Goal: Information Seeking & Learning: Learn about a topic

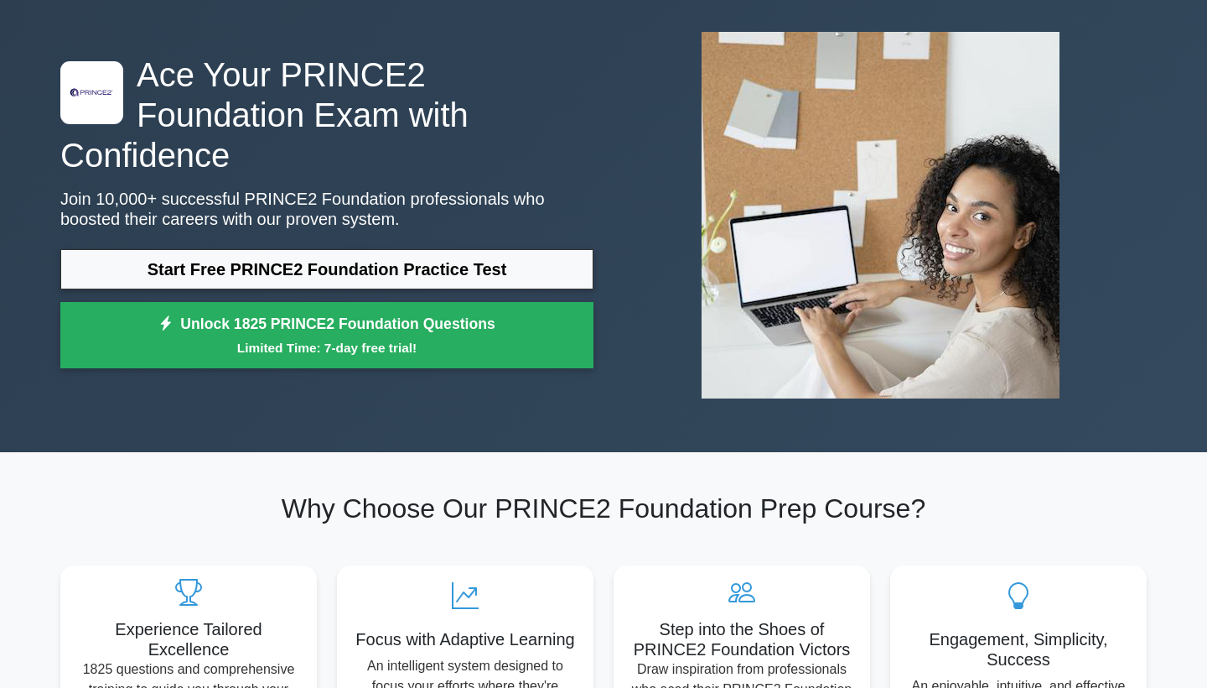
scroll to position [120, 0]
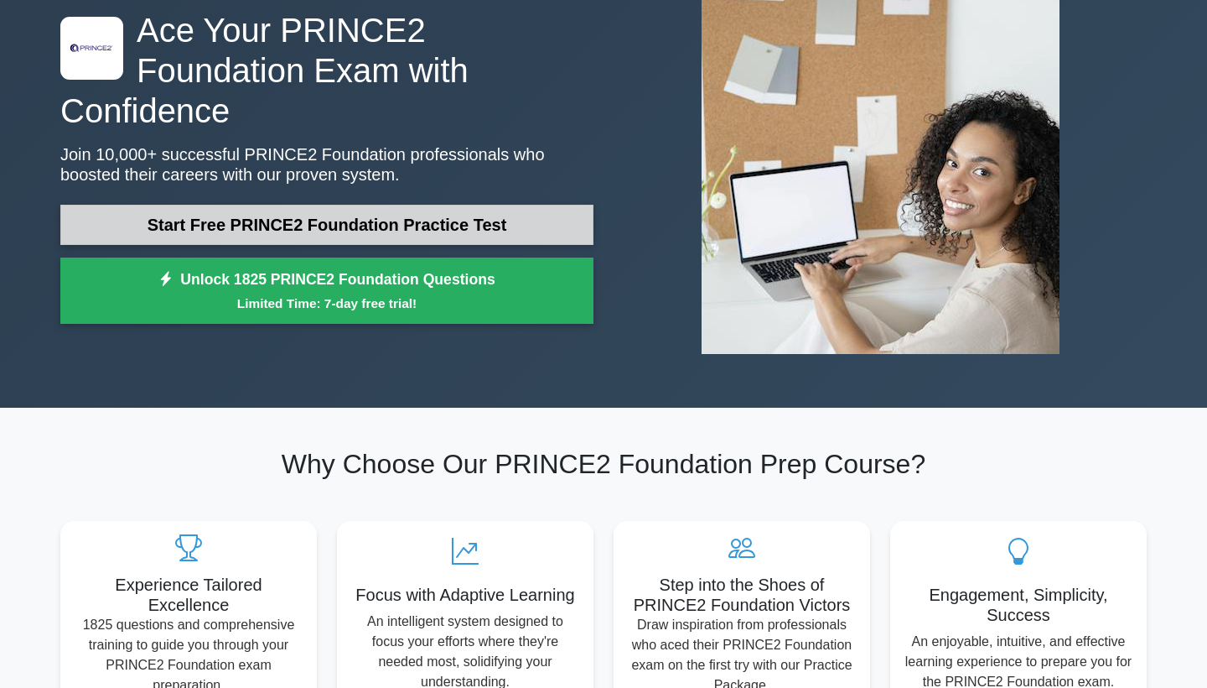
click at [458, 213] on link "Start Free PRINCE2 Foundation Practice Test" at bounding box center [326, 225] width 533 height 40
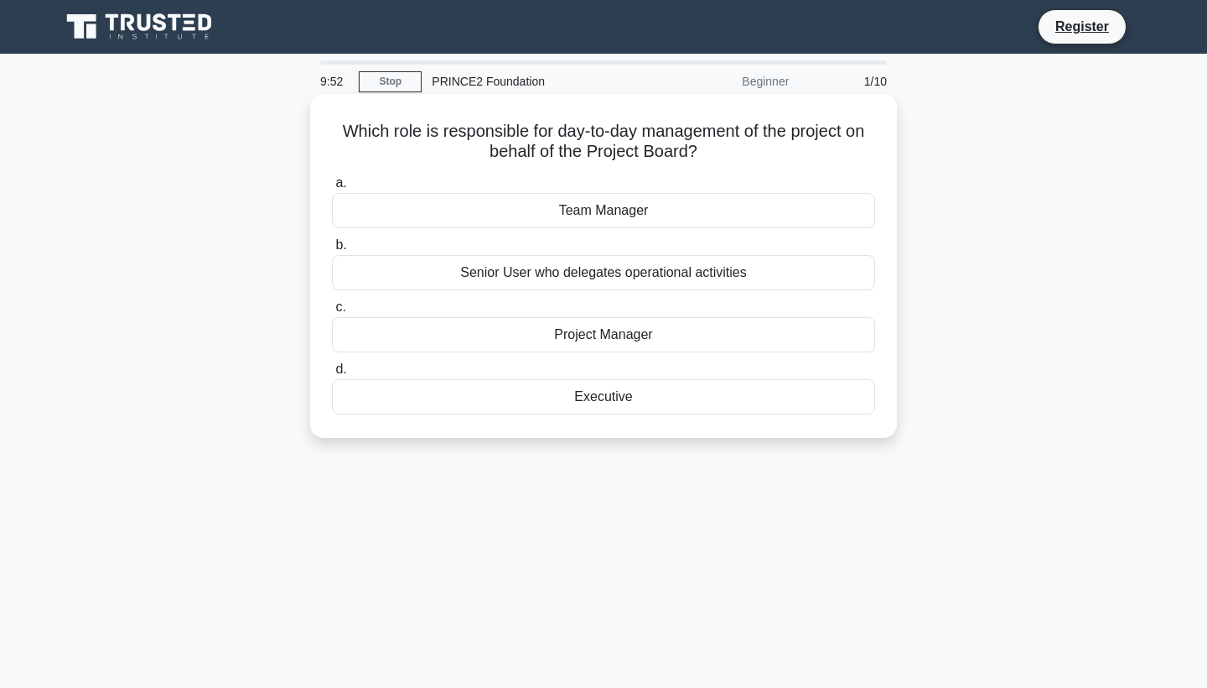
click at [600, 329] on div "Project Manager" at bounding box center [603, 334] width 543 height 35
click at [332, 313] on input "c. Project Manager" at bounding box center [332, 307] width 0 height 11
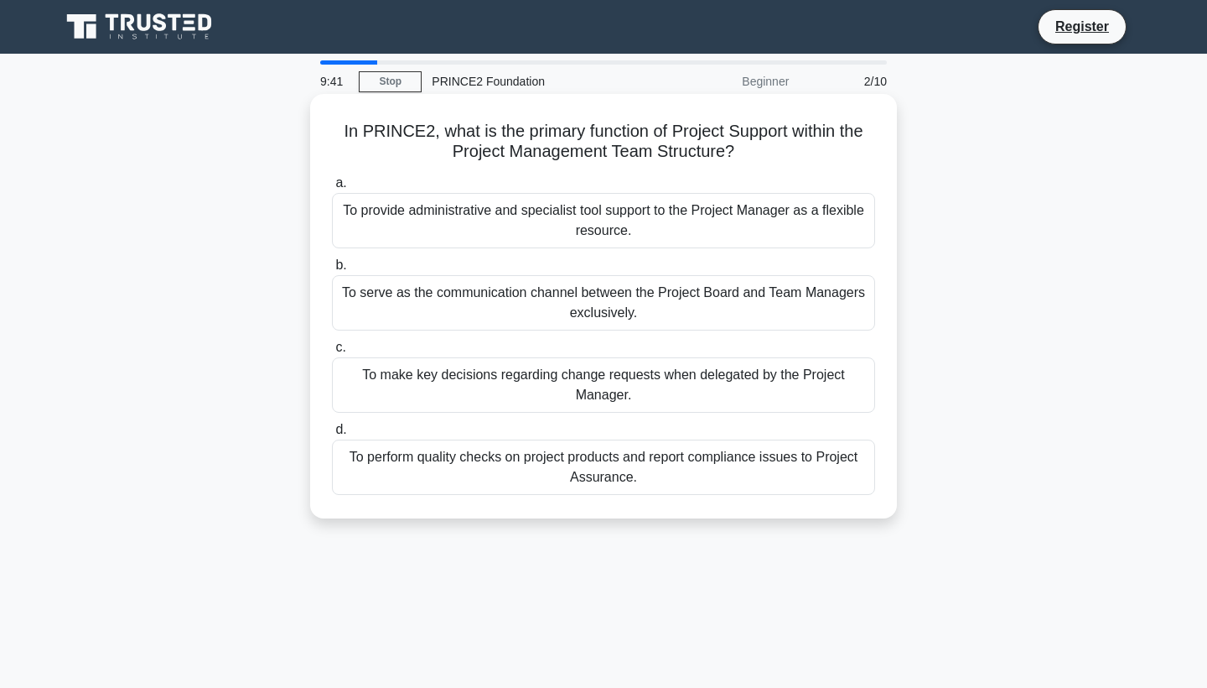
click at [520, 215] on div "To provide administrative and specialist tool support to the Project Manager as…" at bounding box center [603, 220] width 543 height 55
click at [332, 189] on input "a. To provide administrative and specialist tool support to the Project Manager…" at bounding box center [332, 183] width 0 height 11
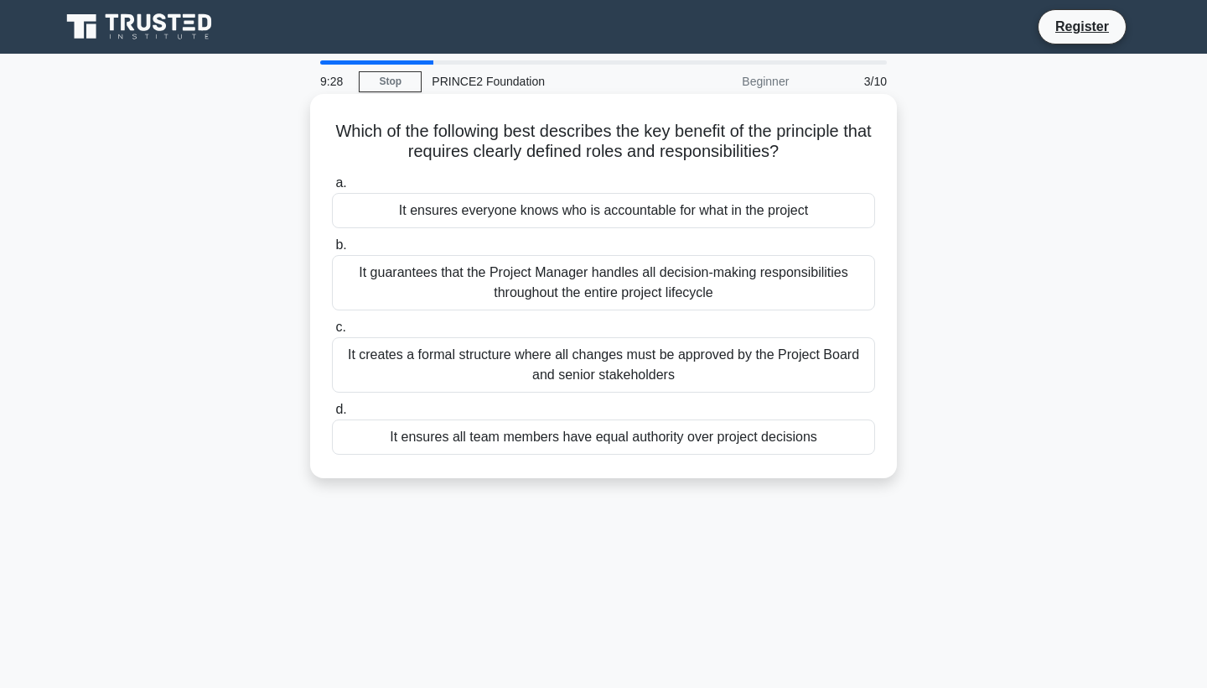
click at [537, 205] on div "It ensures everyone knows who is accountable for what in the project" at bounding box center [603, 210] width 543 height 35
click at [332, 189] on input "a. It ensures everyone knows who is accountable for what in the project" at bounding box center [332, 183] width 0 height 11
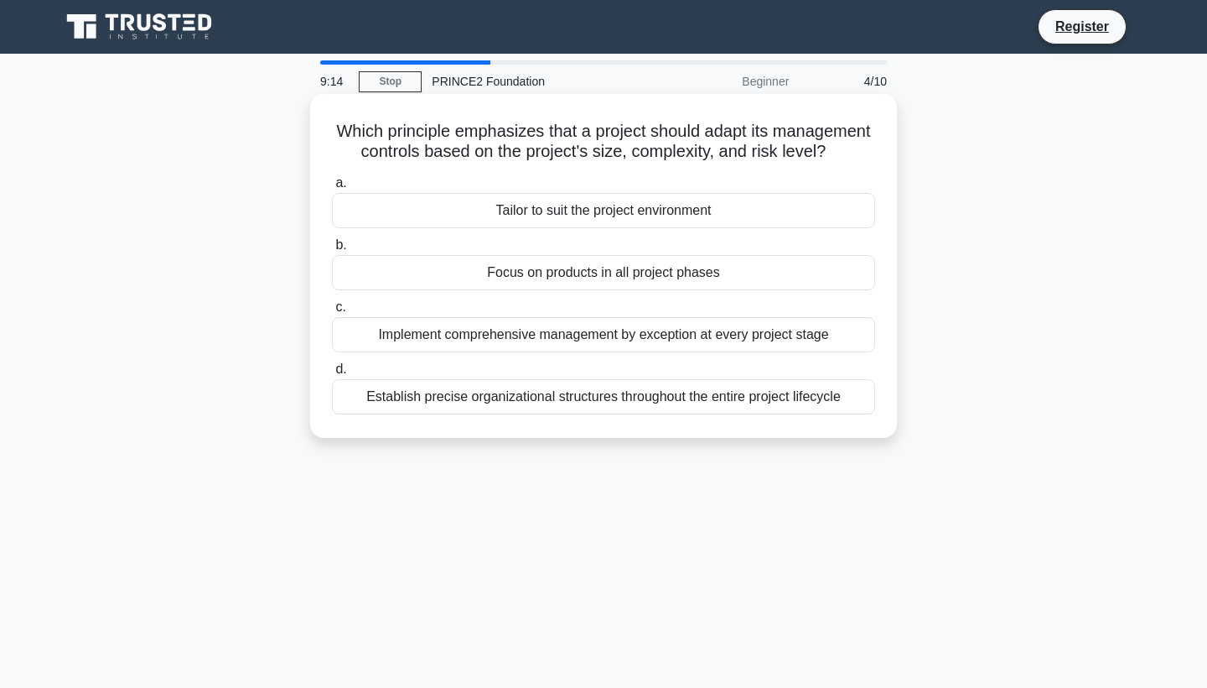
click at [545, 200] on div "Tailor to suit the project environment" at bounding box center [603, 210] width 543 height 35
click at [332, 189] on input "a. Tailor to suit the project environment" at bounding box center [332, 183] width 0 height 11
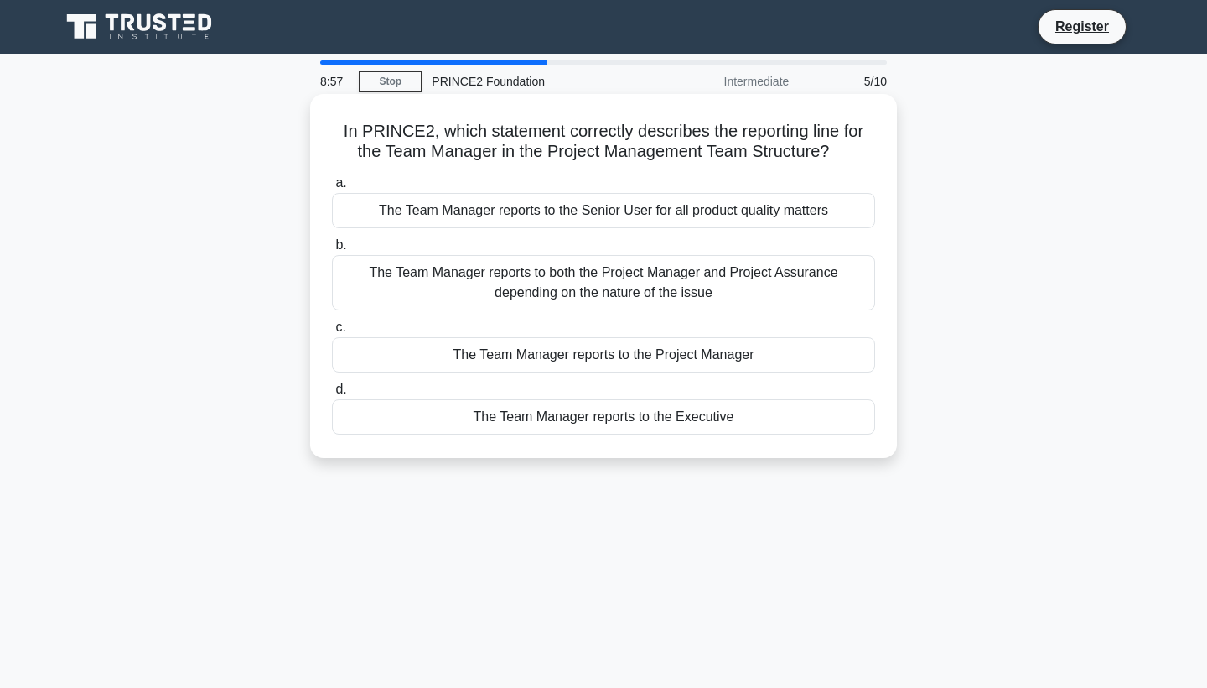
click at [511, 271] on div "The Team Manager reports to both the Project Manager and Project Assurance depe…" at bounding box center [603, 282] width 543 height 55
click at [332, 251] on input "b. The Team Manager reports to both the Project Manager and Project Assurance d…" at bounding box center [332, 245] width 0 height 11
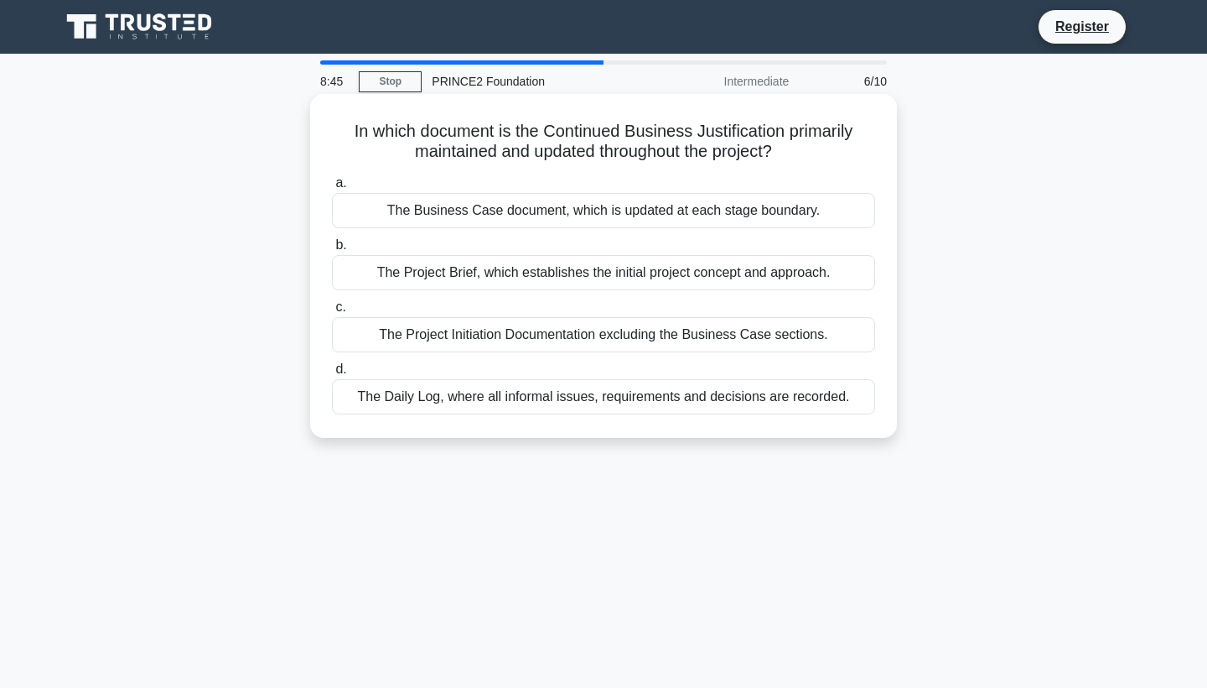
click at [465, 212] on div "The Business Case document, which is updated at each stage boundary." at bounding box center [603, 210] width 543 height 35
click at [332, 189] on input "a. The Business Case document, which is updated at each stage boundary." at bounding box center [332, 183] width 0 height 11
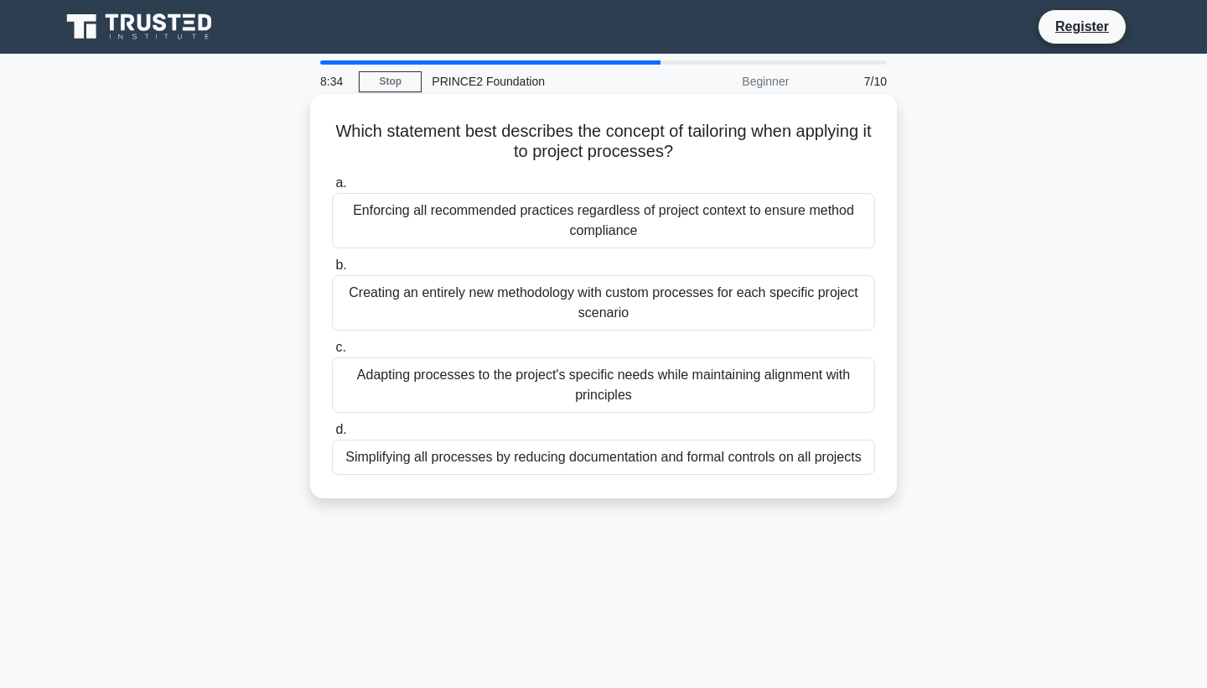
click at [541, 371] on div "Adapting processes to the project's specific needs while maintaining alignment …" at bounding box center [603, 384] width 543 height 55
click at [332, 353] on input "c. Adapting processes to the project's specific needs while maintaining alignme…" at bounding box center [332, 347] width 0 height 11
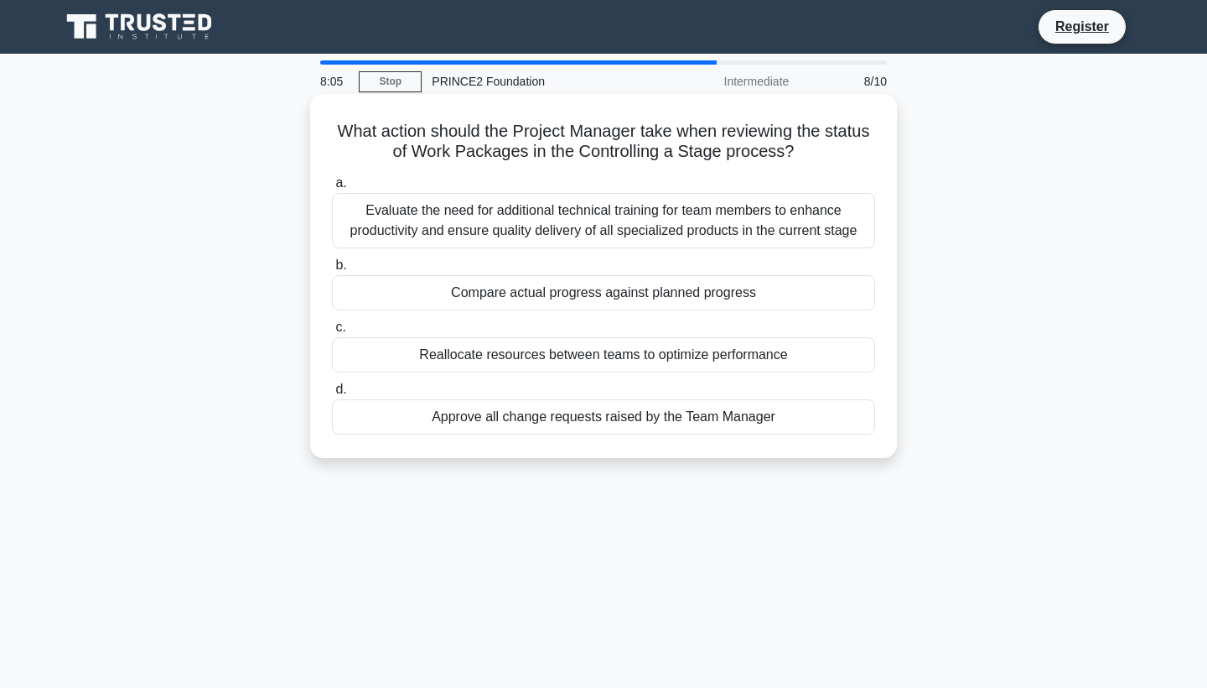
click at [531, 361] on div "Reallocate resources between teams to optimize performance" at bounding box center [603, 354] width 543 height 35
click at [332, 333] on input "c. Reallocate resources between teams to optimize performance" at bounding box center [332, 327] width 0 height 11
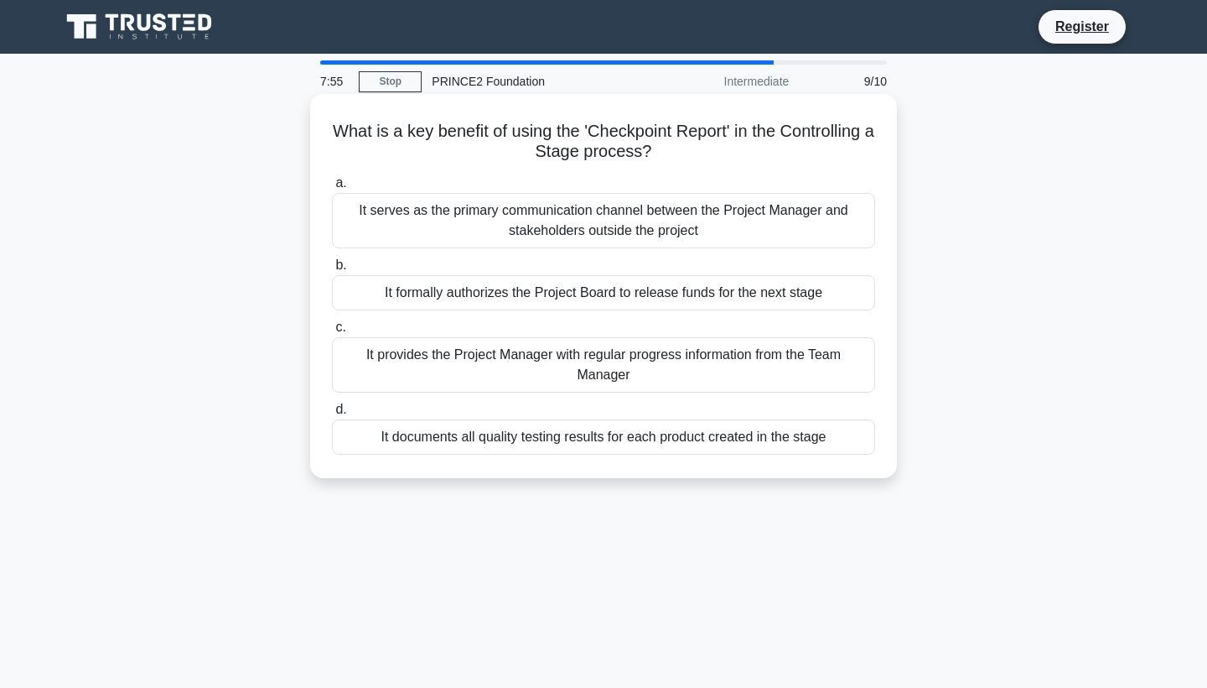
click at [521, 444] on div "It documents all quality testing results for each product created in the stage" at bounding box center [603, 436] width 543 height 35
click at [332, 415] on input "d. It documents all quality testing results for each product created in the sta…" at bounding box center [332, 409] width 0 height 11
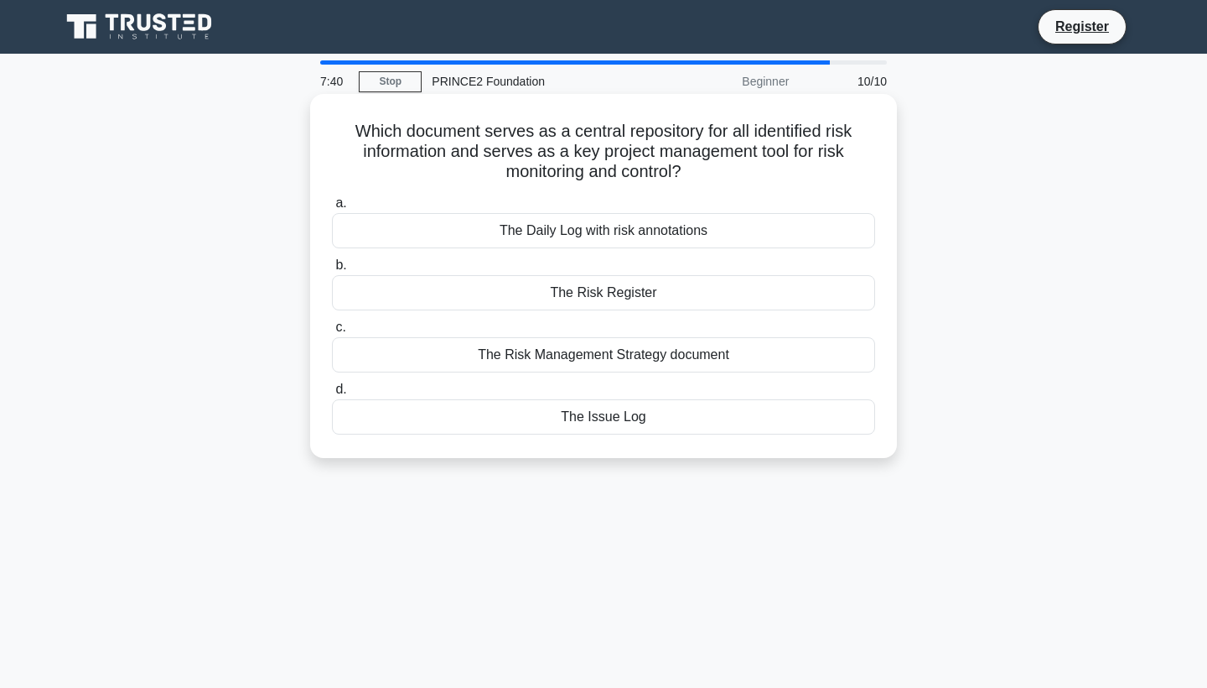
click at [551, 300] on div "The Risk Register" at bounding box center [603, 292] width 543 height 35
click at [332, 271] on input "b. The Risk Register" at bounding box center [332, 265] width 0 height 11
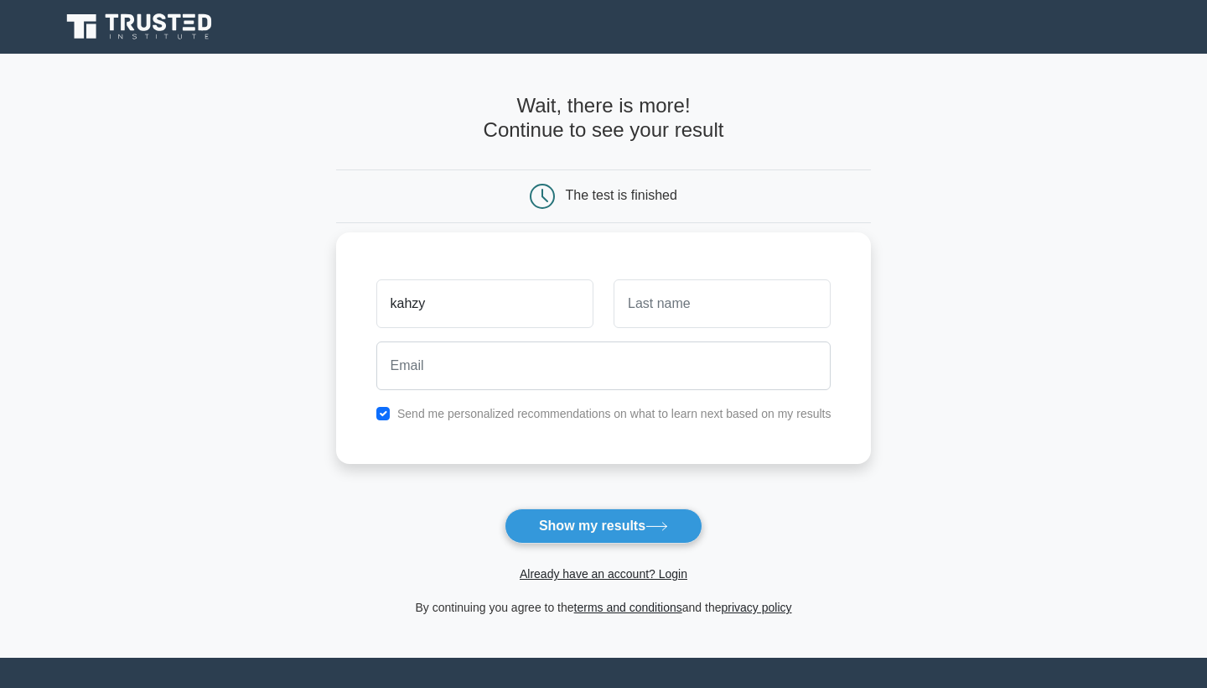
type input "kahzy"
type input "k"
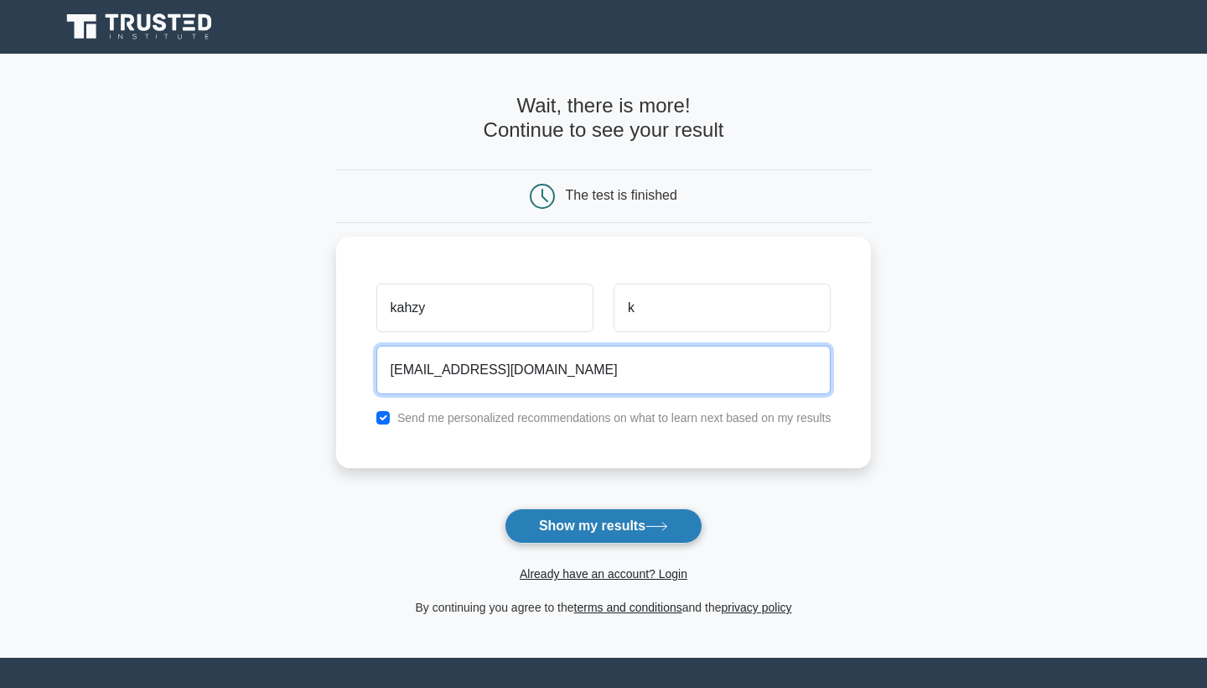
type input "khazy.935@gmail.com"
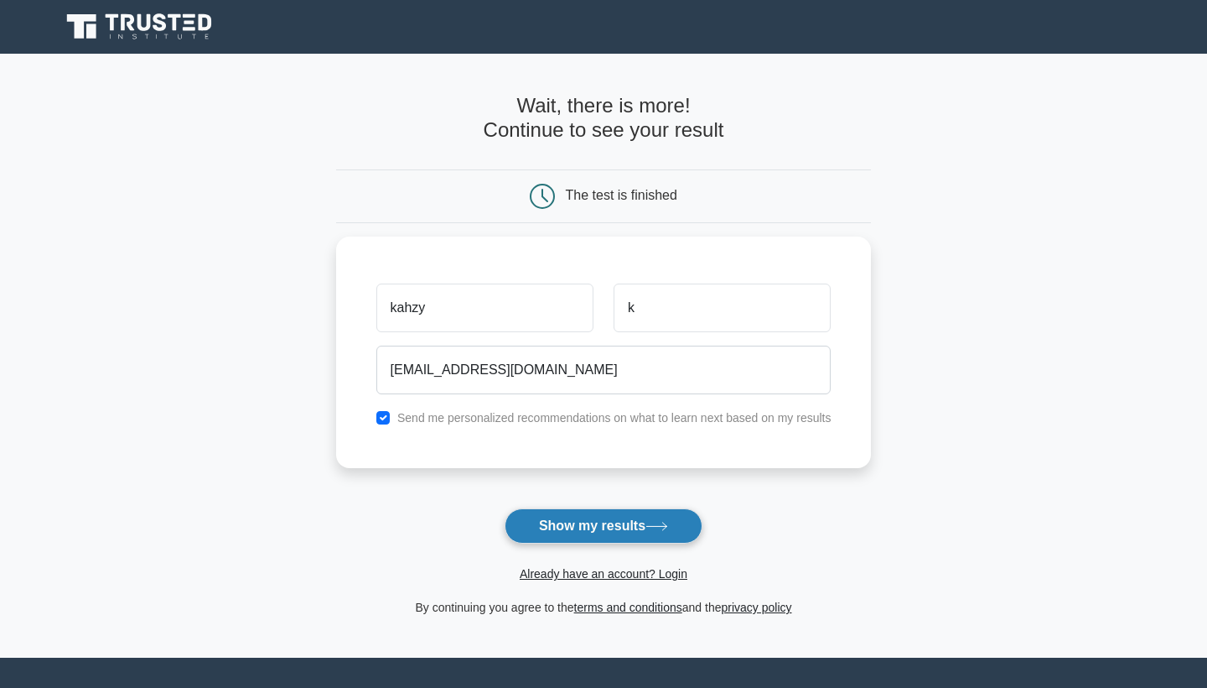
click at [599, 522] on button "Show my results" at bounding box center [604, 525] width 198 height 35
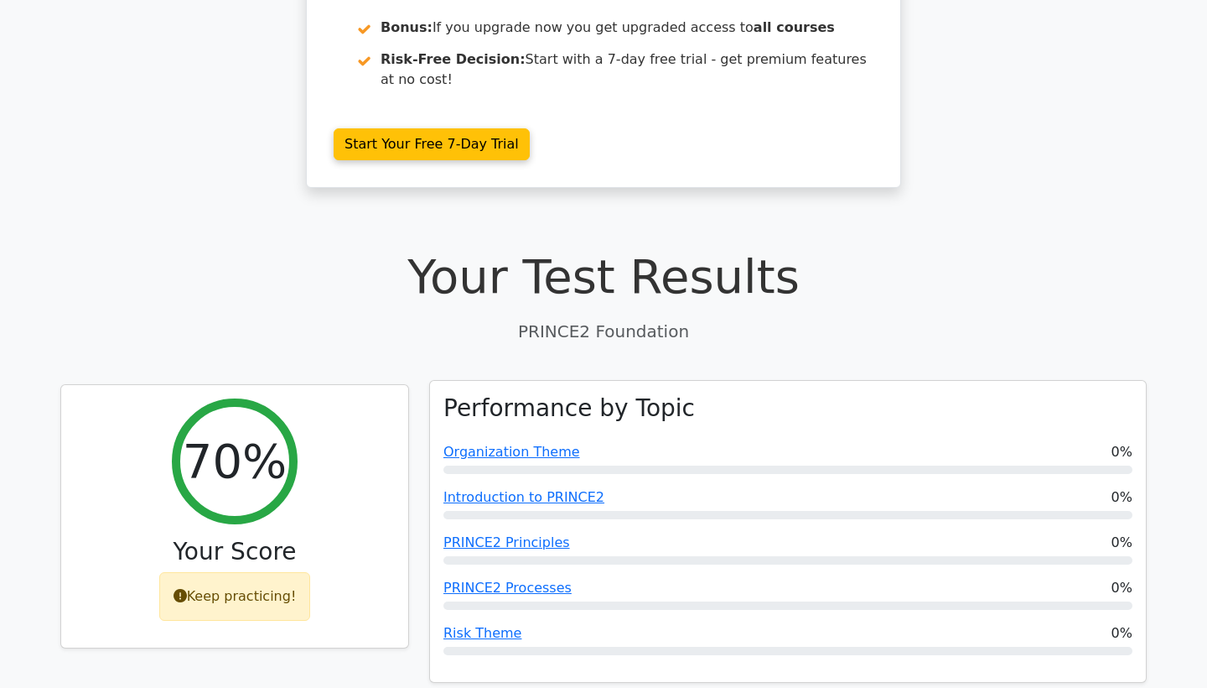
scroll to position [416, 0]
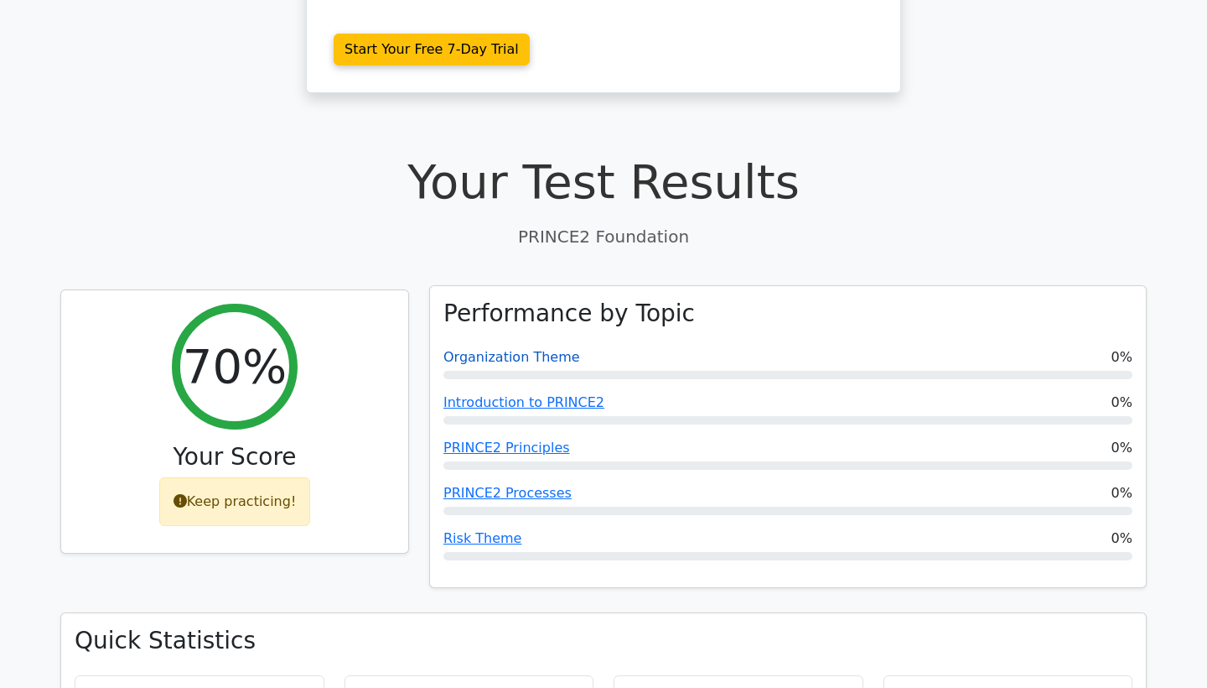
click at [512, 349] on link "Organization Theme" at bounding box center [512, 357] width 137 height 16
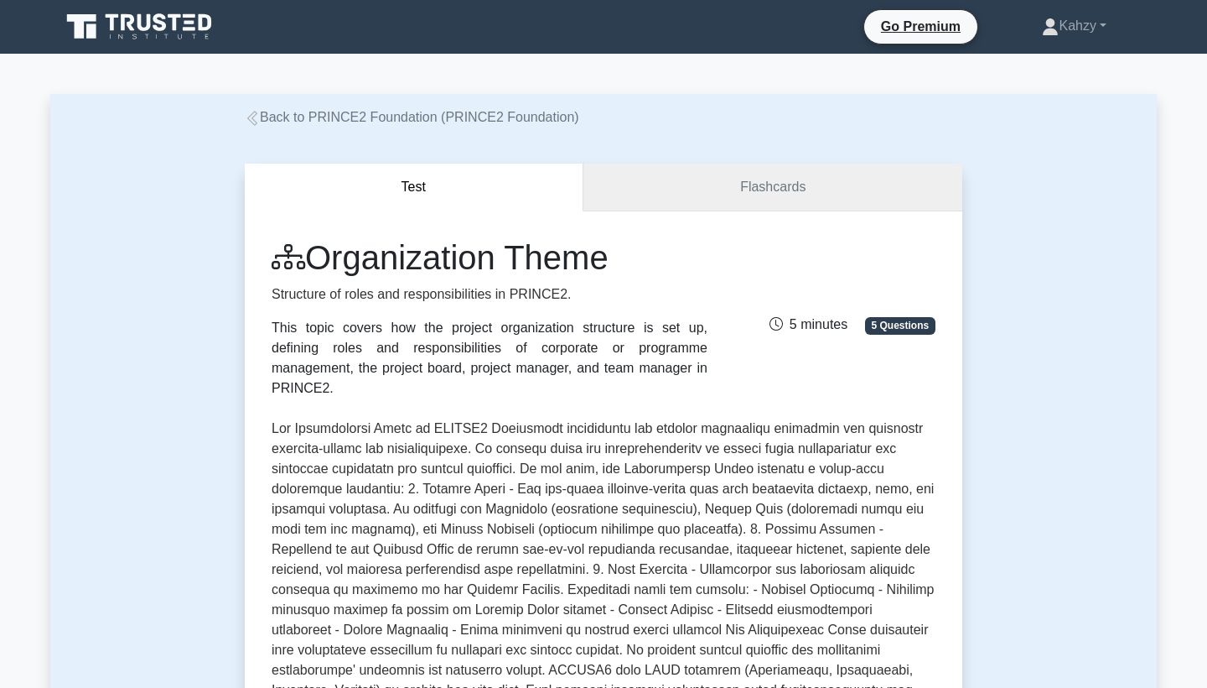
scroll to position [-1, 0]
click at [758, 182] on link "Flashcards" at bounding box center [773, 187] width 379 height 48
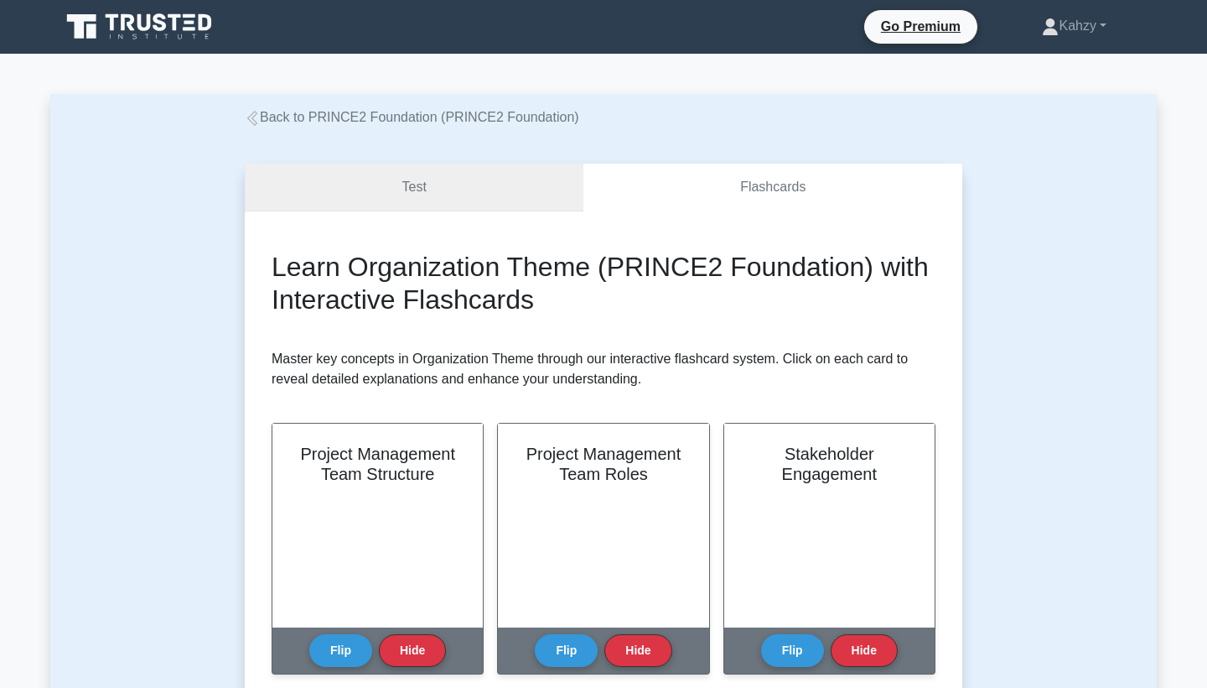
click at [454, 211] on link "Test" at bounding box center [414, 187] width 339 height 48
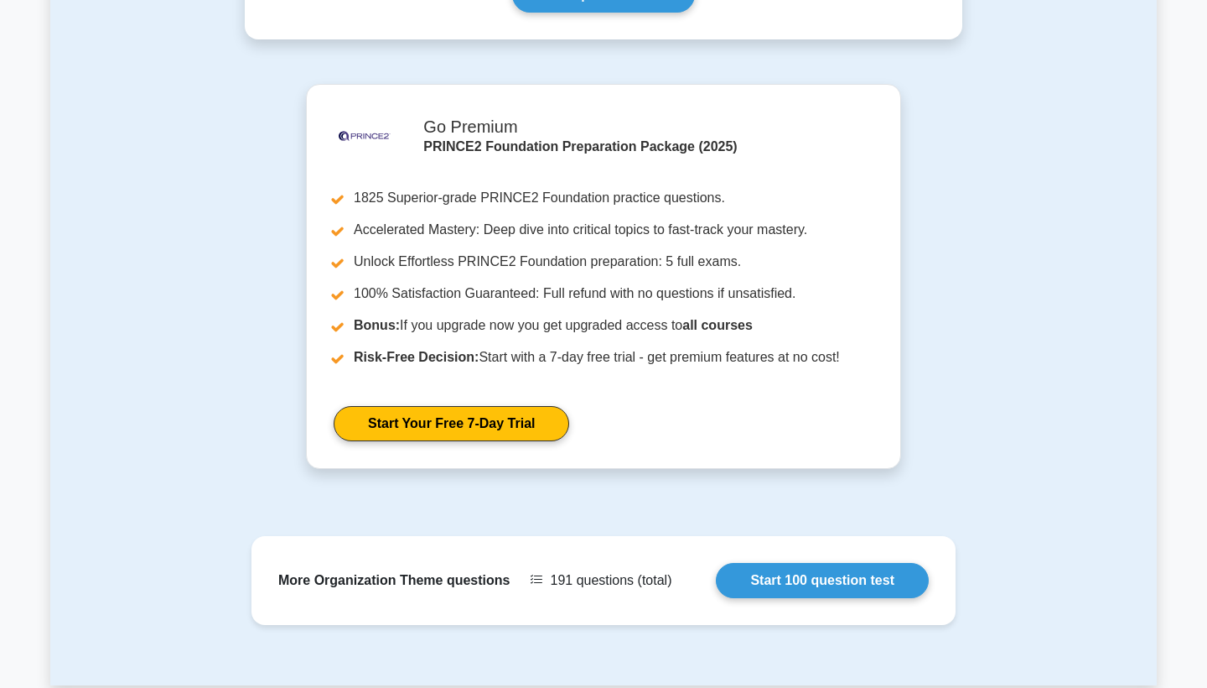
scroll to position [993, 0]
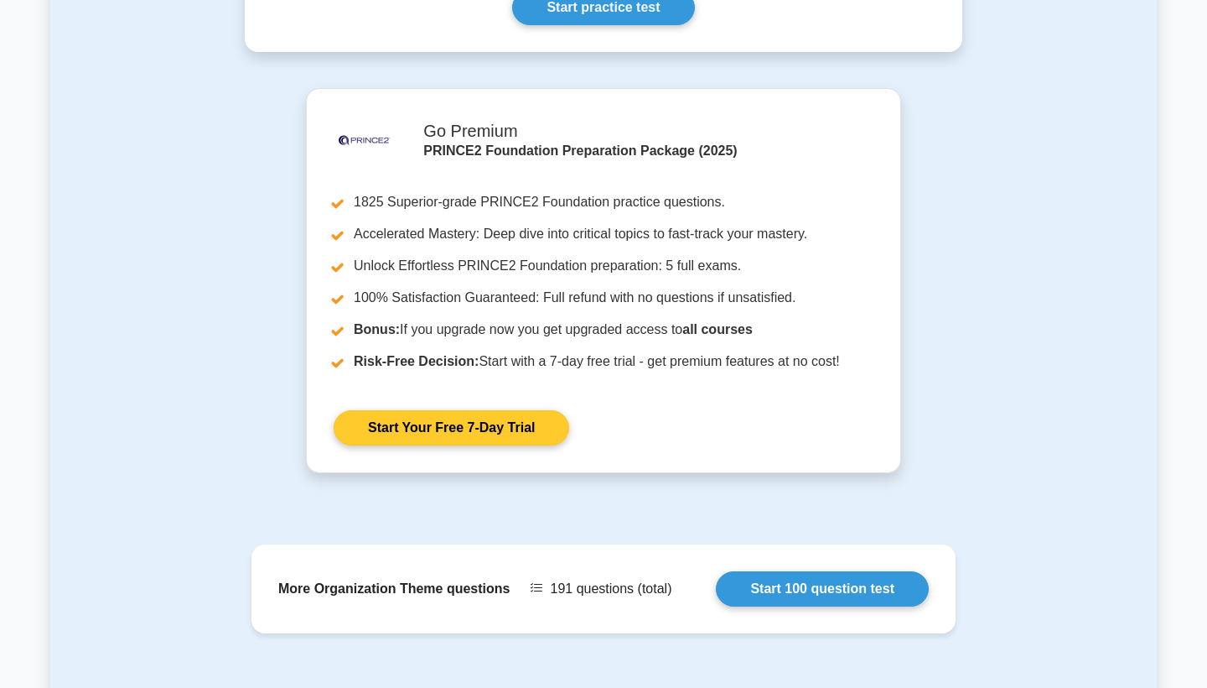
click at [522, 422] on link "Start Your Free 7-Day Trial" at bounding box center [452, 427] width 236 height 35
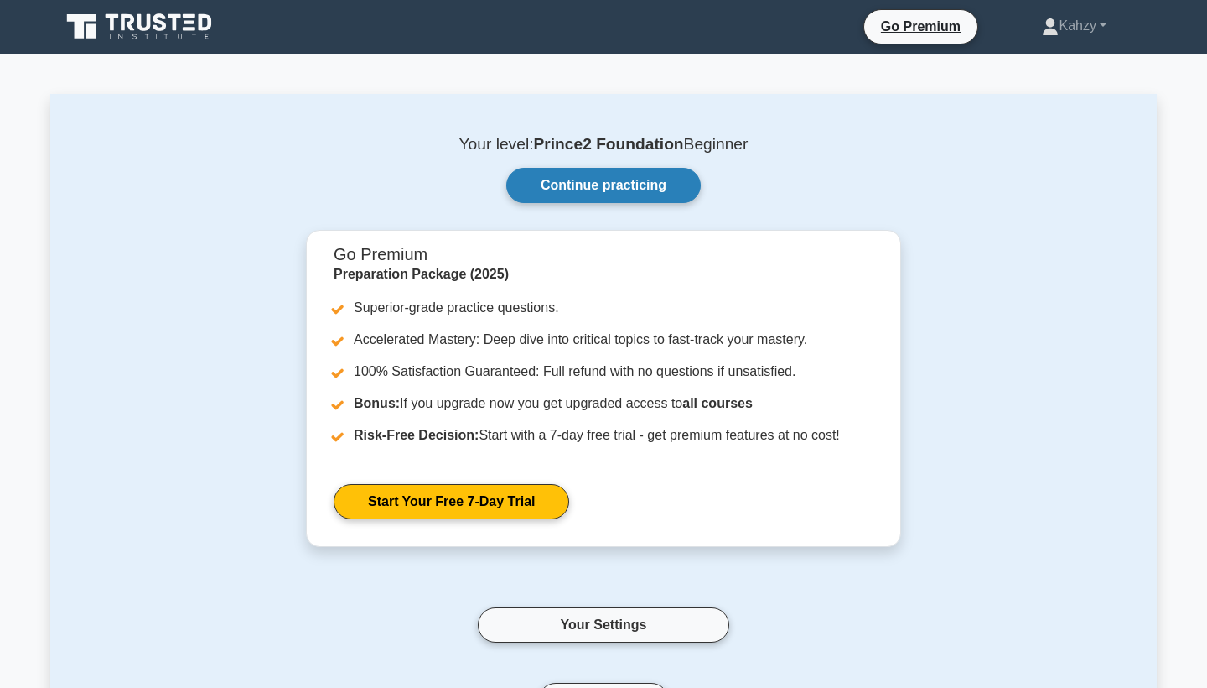
click at [647, 193] on link "Continue practicing" at bounding box center [603, 185] width 195 height 35
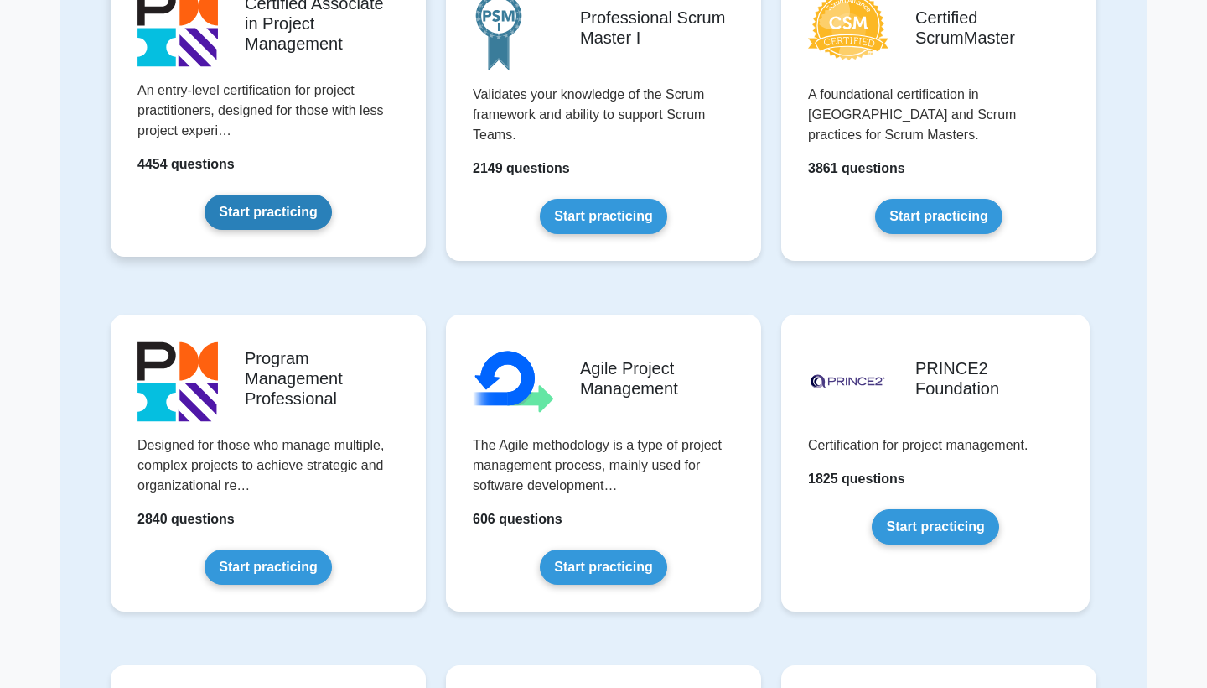
scroll to position [589, 0]
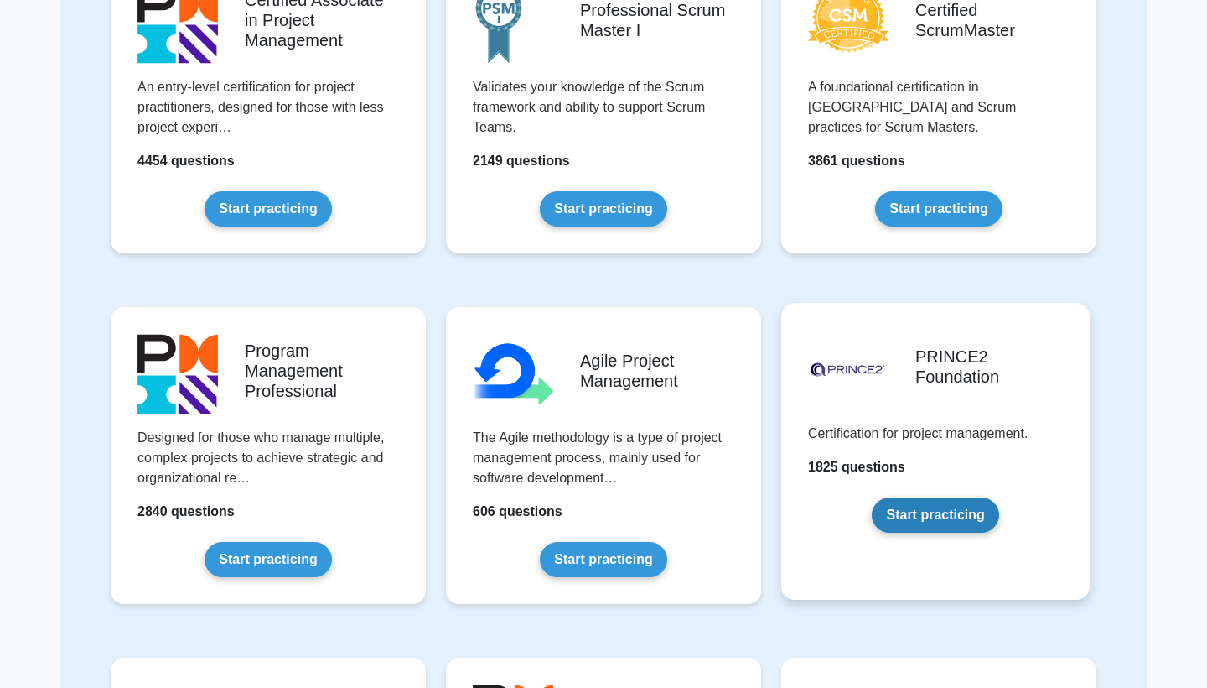
click at [955, 526] on link "Start practicing" at bounding box center [935, 514] width 127 height 35
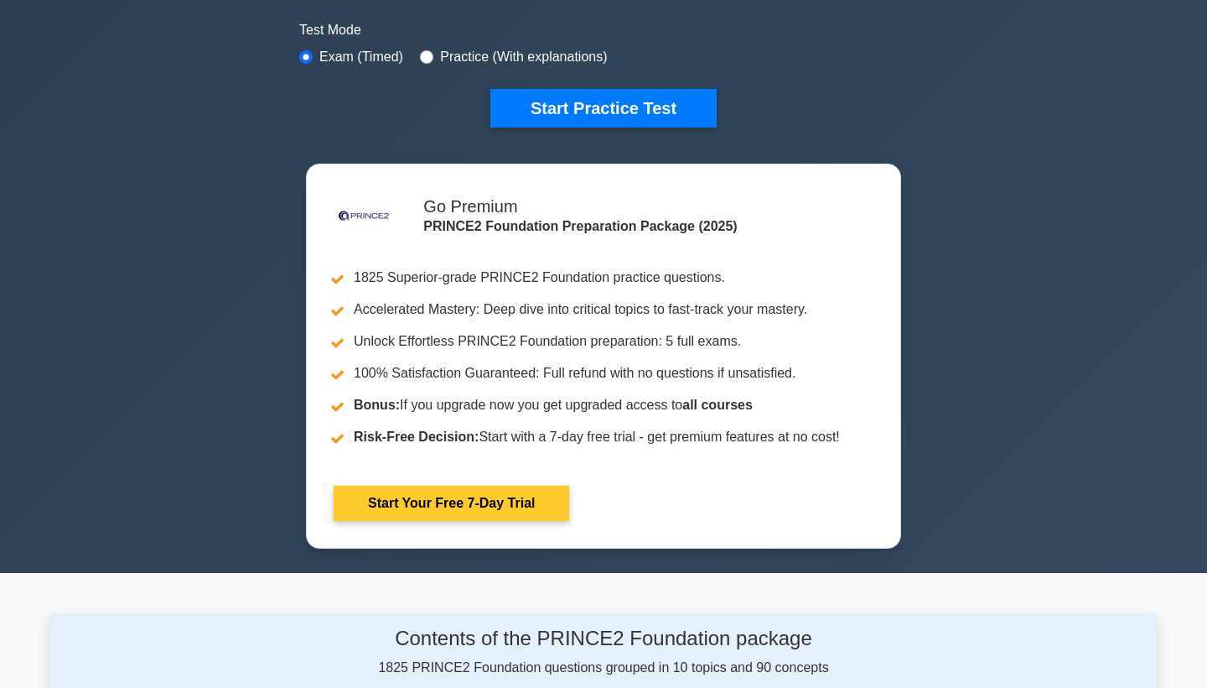
scroll to position [507, 0]
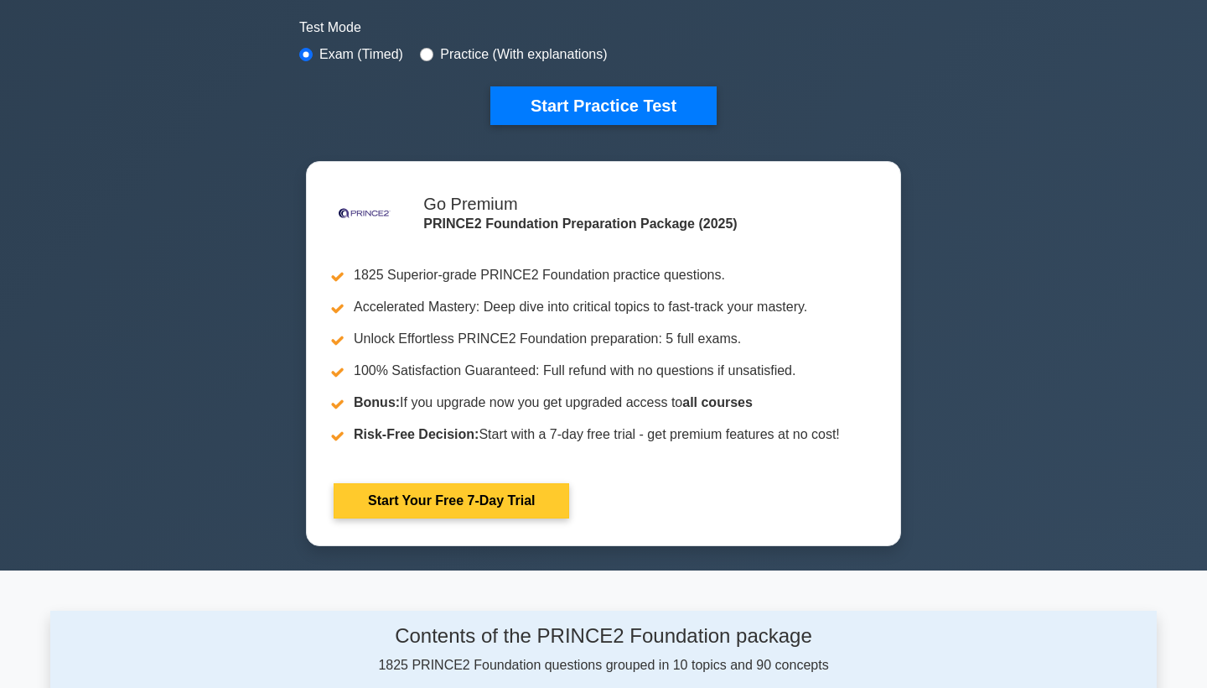
click at [480, 496] on link "Start Your Free 7-Day Trial" at bounding box center [452, 500] width 236 height 35
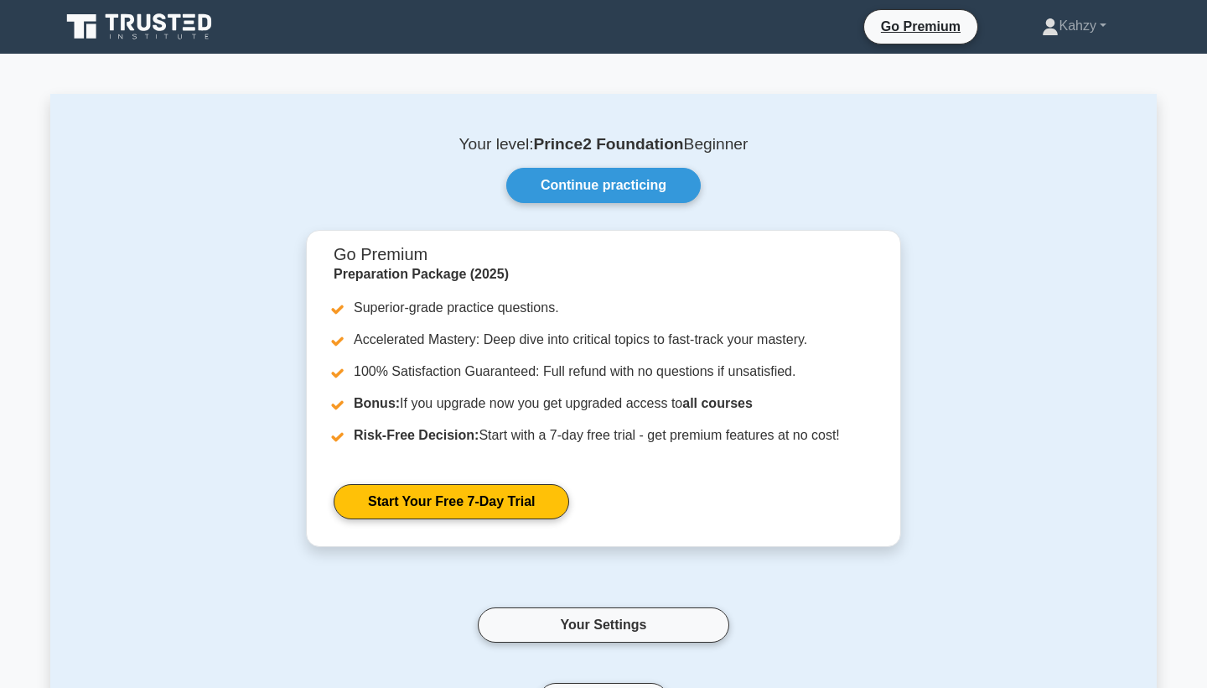
click at [77, 39] on icon at bounding box center [140, 27] width 161 height 32
